Goal: Navigation & Orientation: Find specific page/section

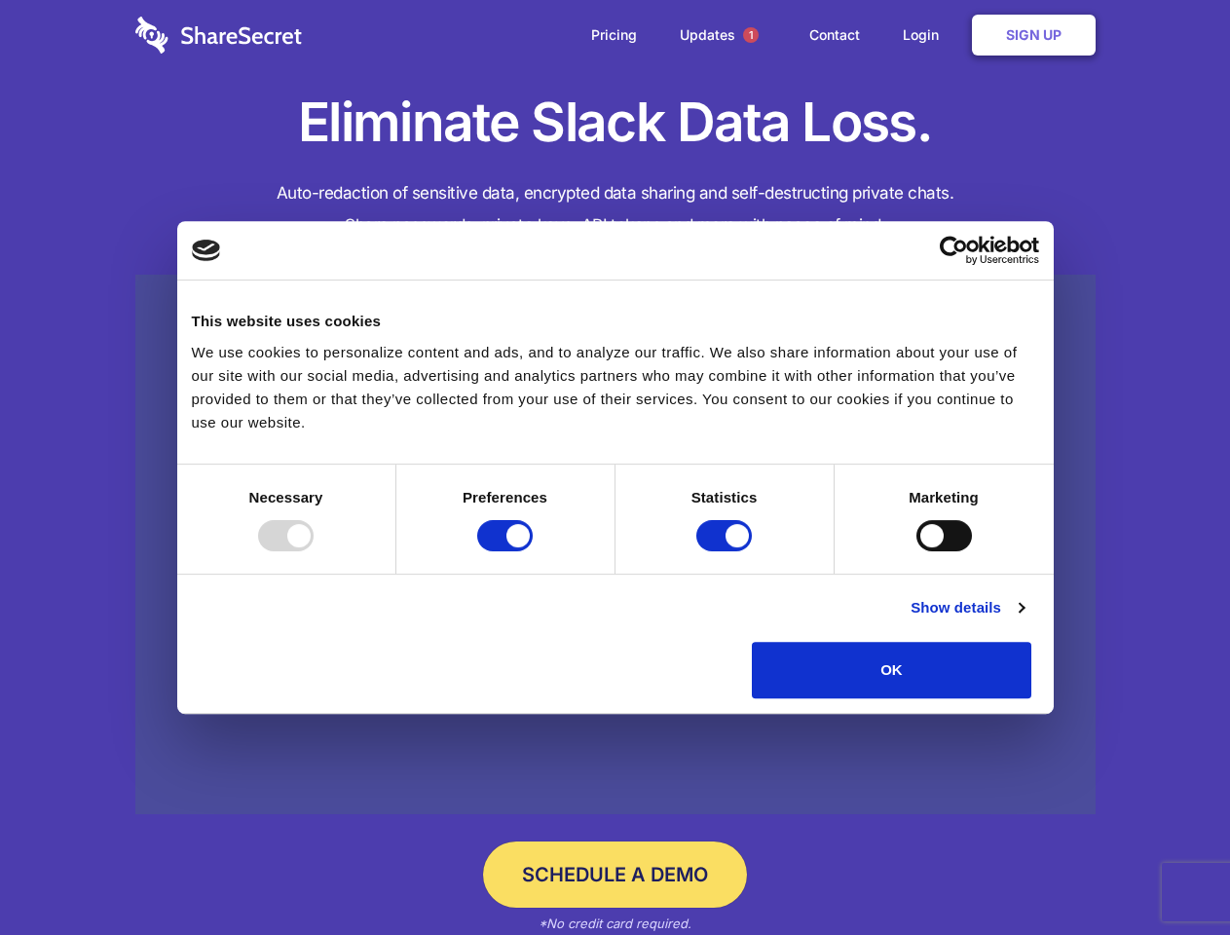
click at [314, 551] on div at bounding box center [286, 535] width 56 height 31
click at [533, 551] on input "Preferences" at bounding box center [505, 535] width 56 height 31
checkbox input "false"
click at [727, 551] on input "Statistics" at bounding box center [724, 535] width 56 height 31
checkbox input "false"
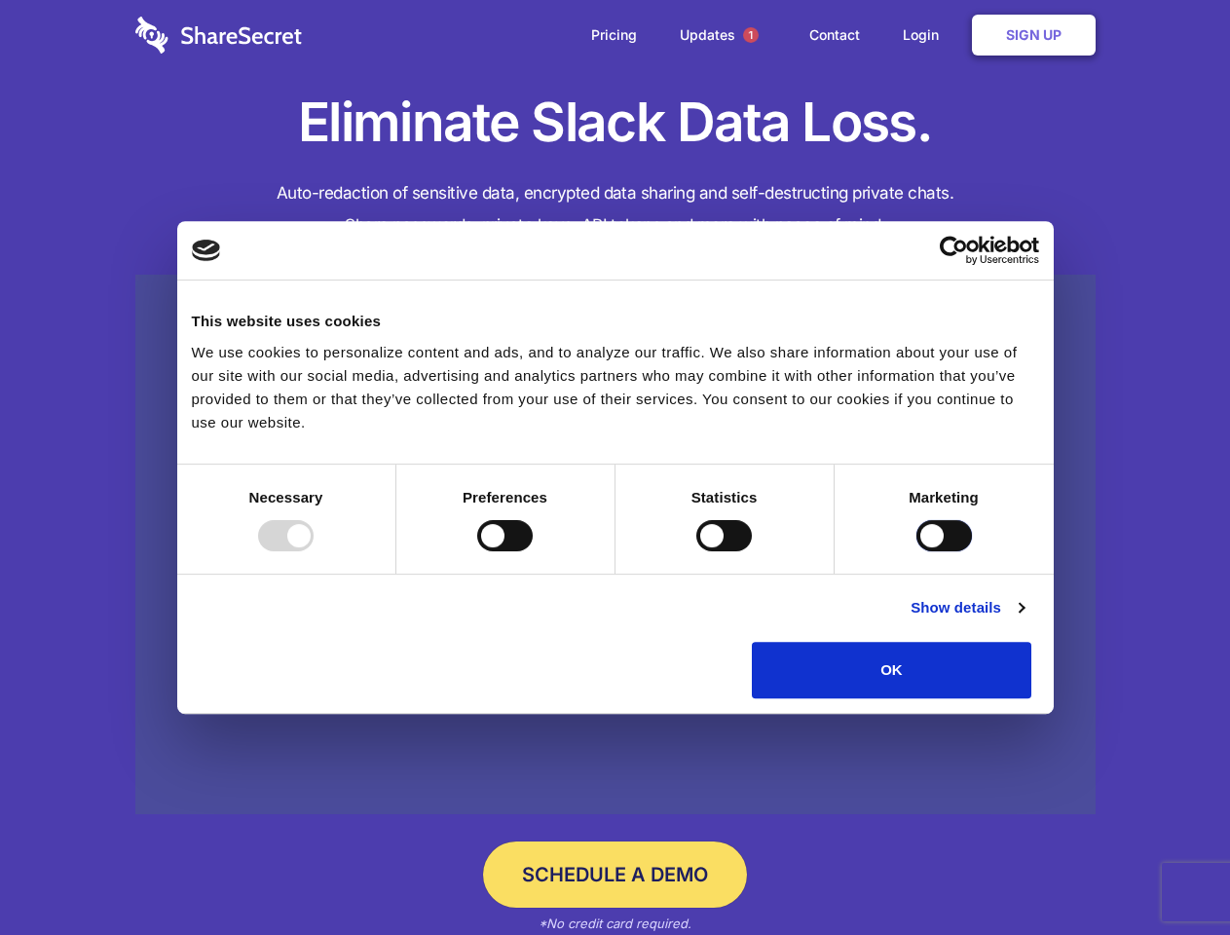
click at [917, 551] on input "Marketing" at bounding box center [945, 535] width 56 height 31
checkbox input "true"
click at [1024, 619] on link "Show details" at bounding box center [967, 607] width 113 height 23
click at [0, 0] on div "Statistics 17 Statistic cookies help website owners to understand how visitors …" at bounding box center [0, 0] width 0 height 0
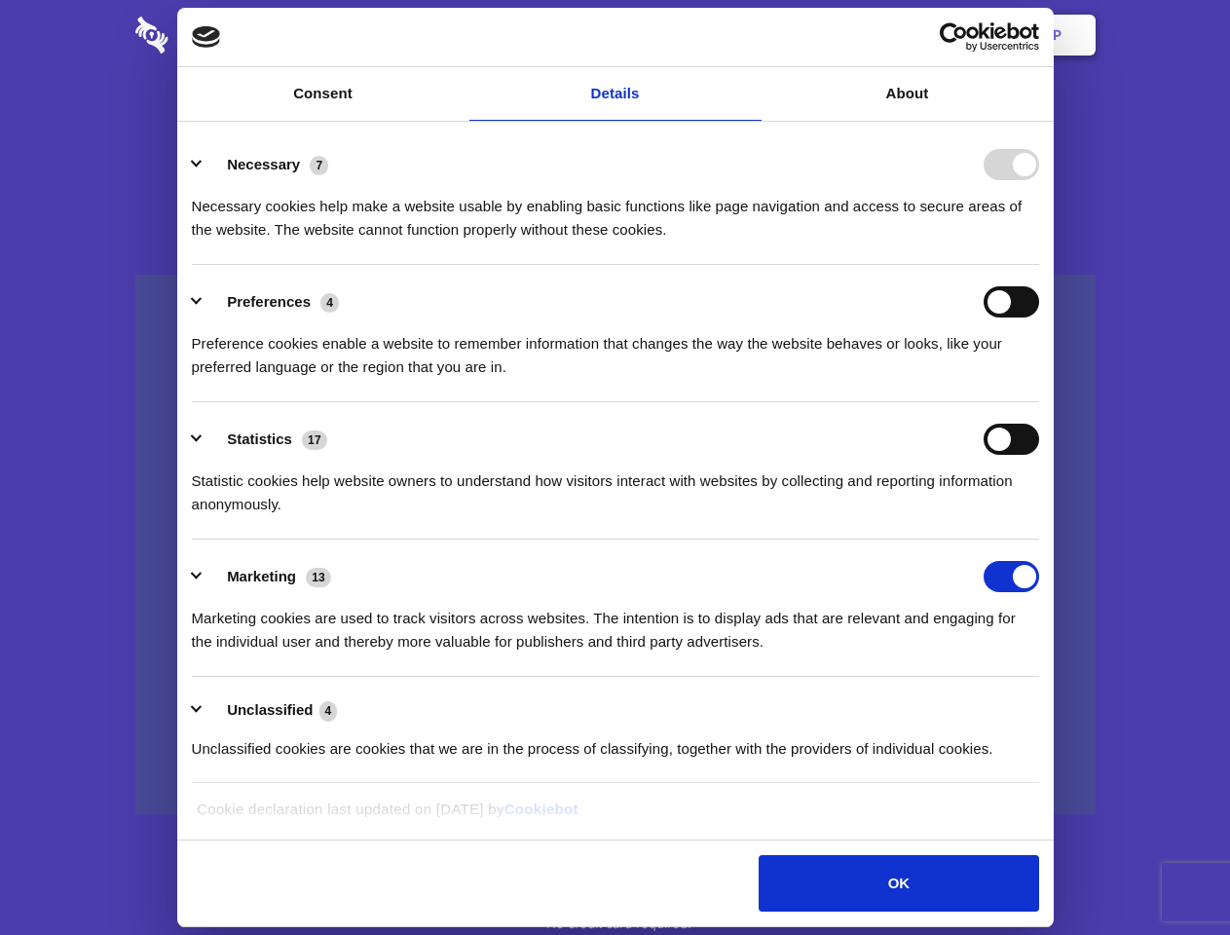
click at [750, 35] on span "1" at bounding box center [751, 35] width 16 height 16
